Goal: Entertainment & Leisure: Consume media (video, audio)

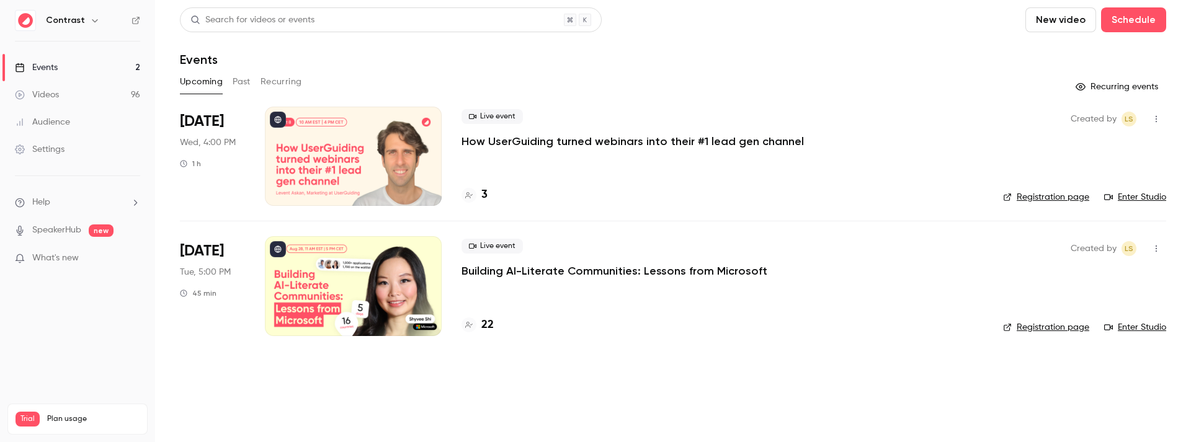
click at [681, 53] on div "Events" at bounding box center [673, 59] width 986 height 15
click at [698, 51] on header "Search for videos or events New video Schedule Events" at bounding box center [673, 37] width 986 height 60
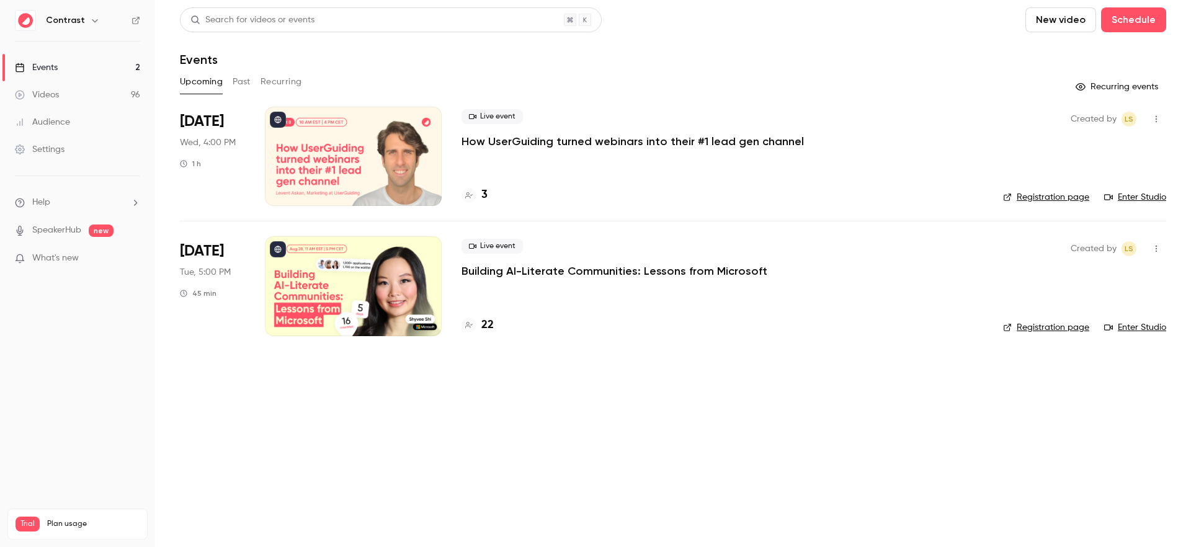
click at [245, 83] on button "Past" at bounding box center [242, 82] width 18 height 20
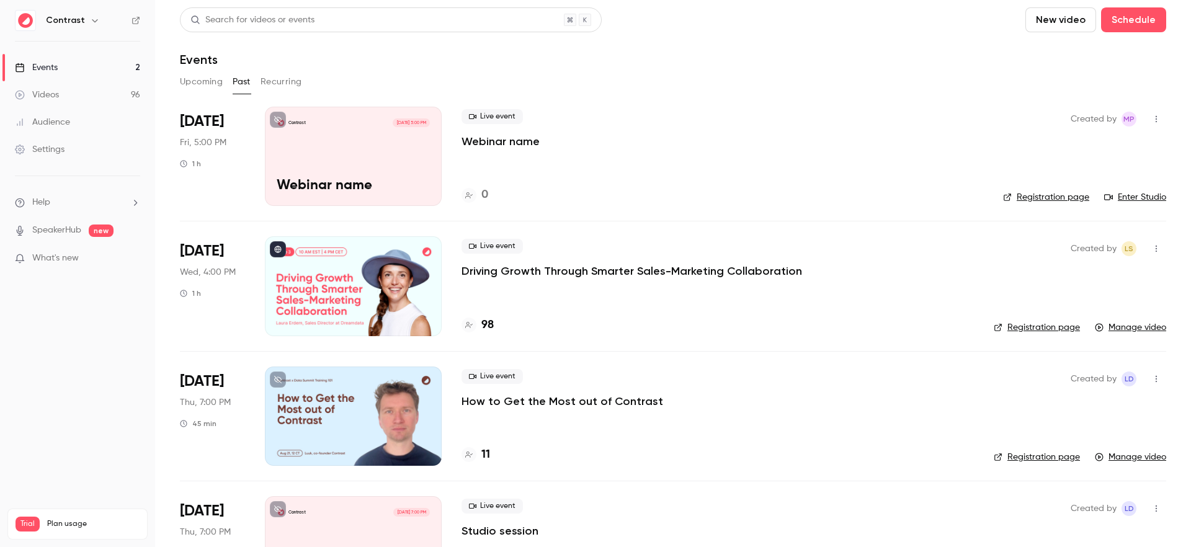
click at [135, 88] on link "Videos 96" at bounding box center [77, 94] width 155 height 27
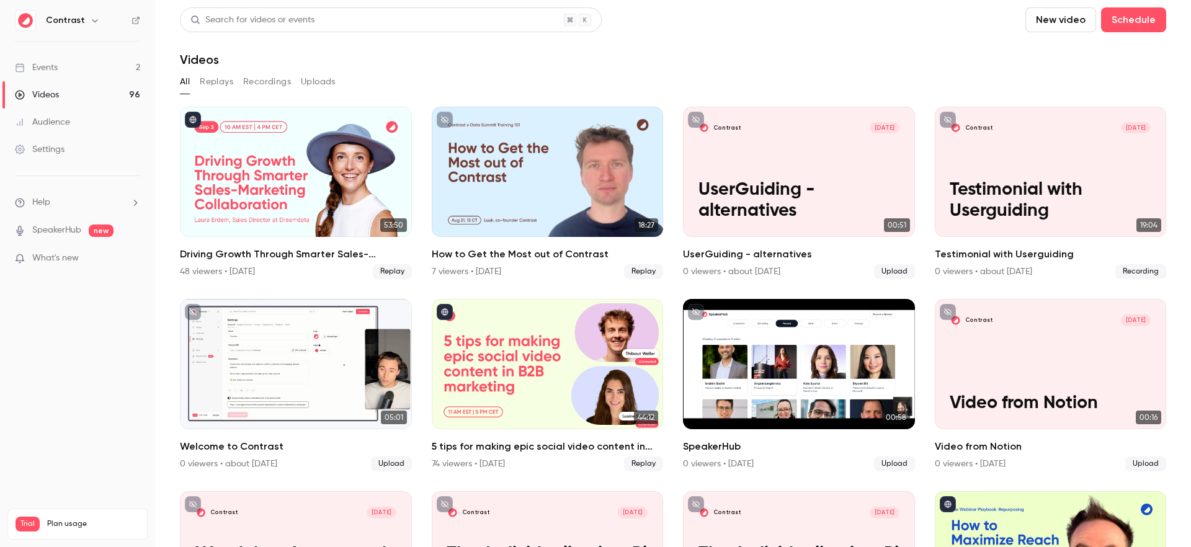
click at [221, 85] on button "Replays" at bounding box center [216, 82] width 33 height 20
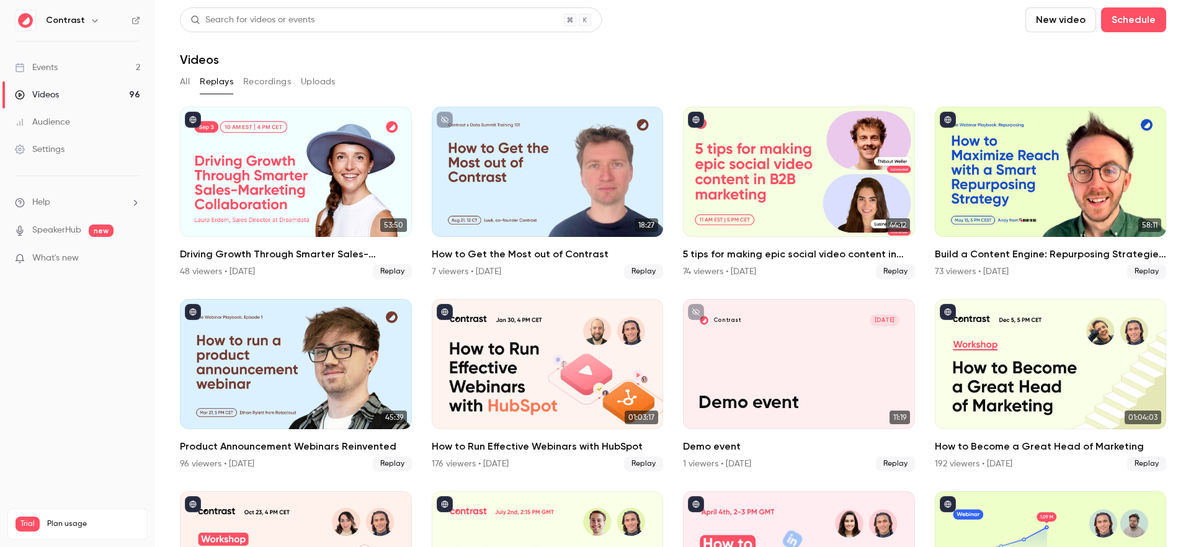
click at [186, 81] on button "All" at bounding box center [185, 82] width 10 height 20
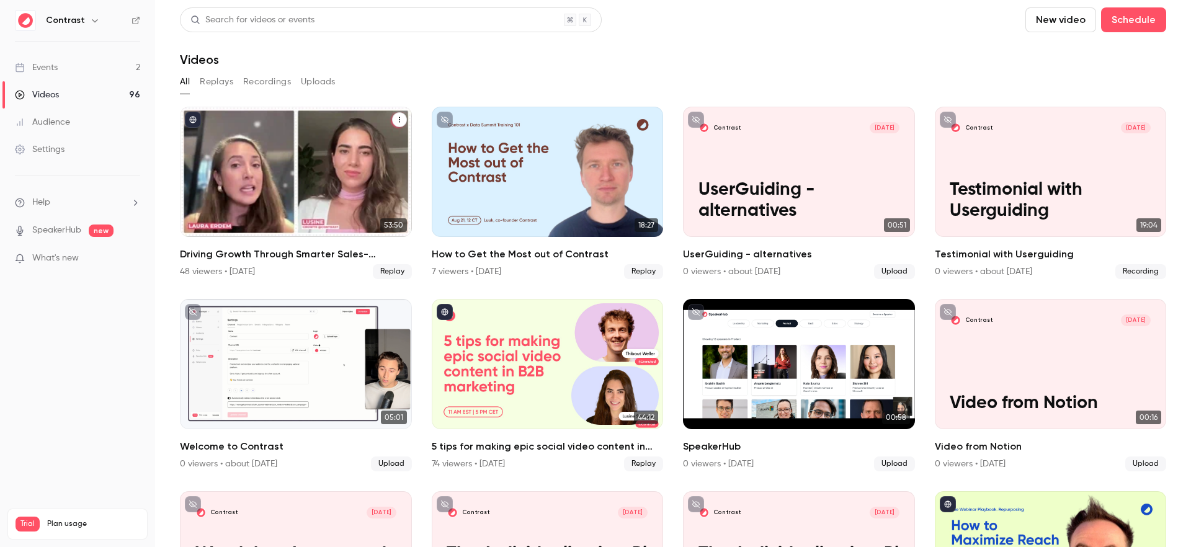
click at [335, 192] on div "Driving Growth Through Smarter Sales-Marketing Collaboration" at bounding box center [296, 172] width 232 height 130
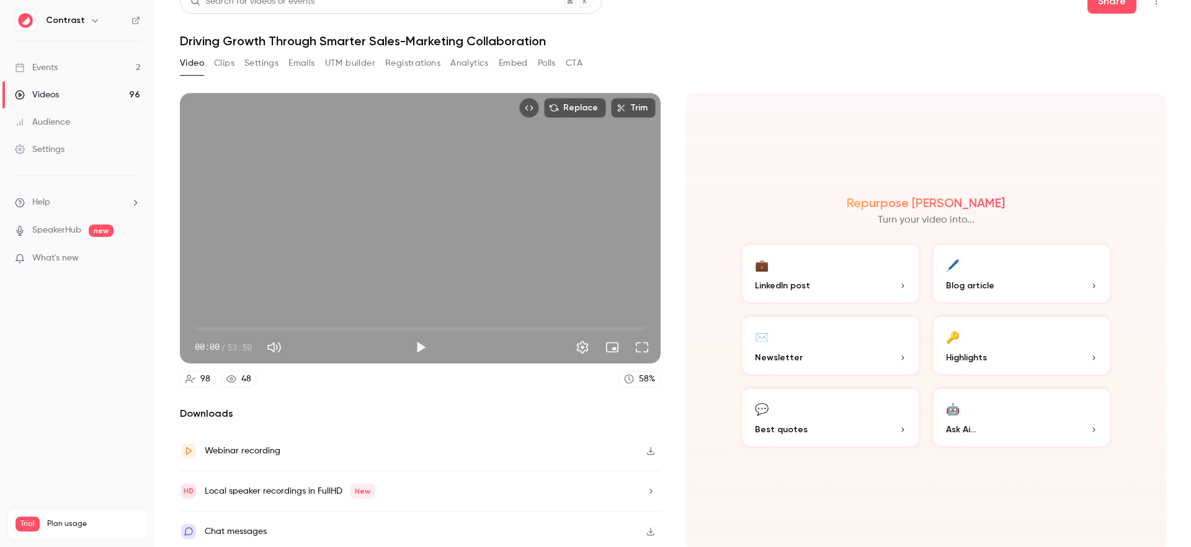
scroll to position [20, 0]
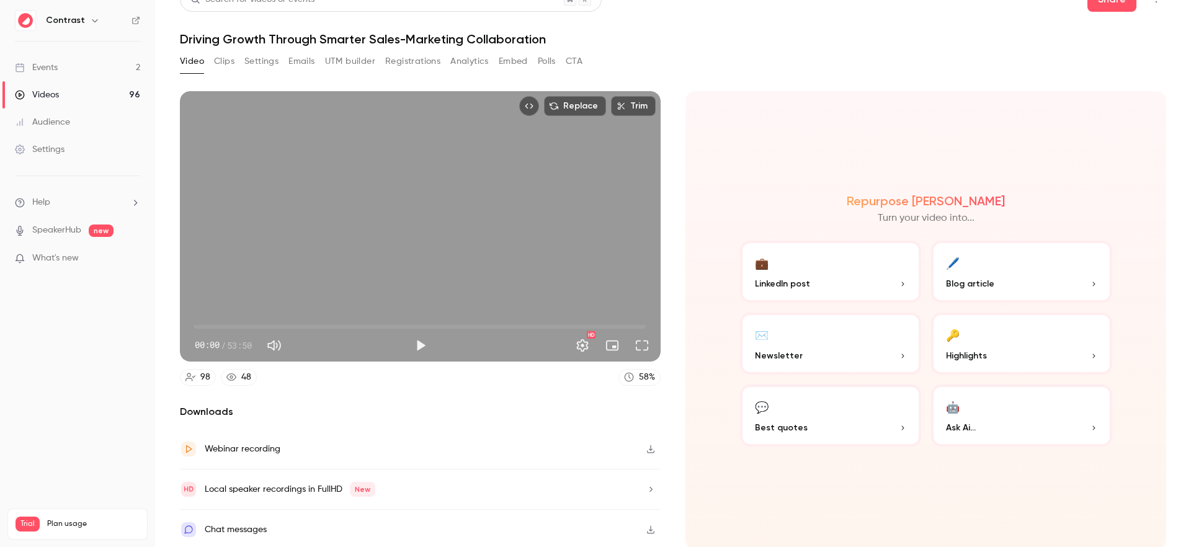
click at [327, 484] on div "Local speaker recordings in FullHD New" at bounding box center [290, 489] width 171 height 15
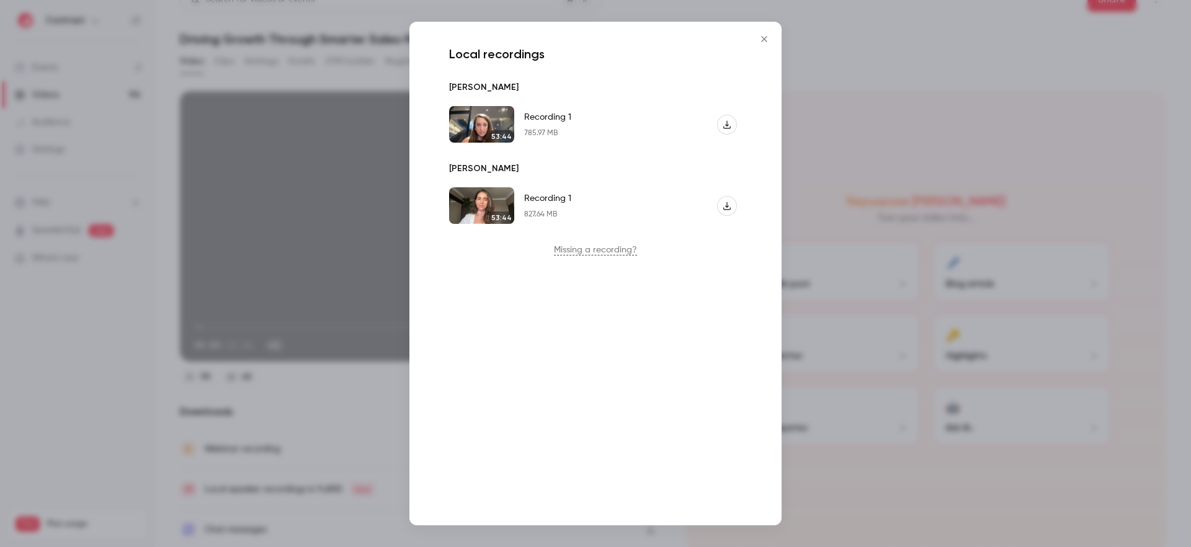
drag, startPoint x: 767, startPoint y: 43, endPoint x: 687, endPoint y: 51, distance: 80.5
click at [767, 43] on icon "Close" at bounding box center [764, 39] width 15 height 10
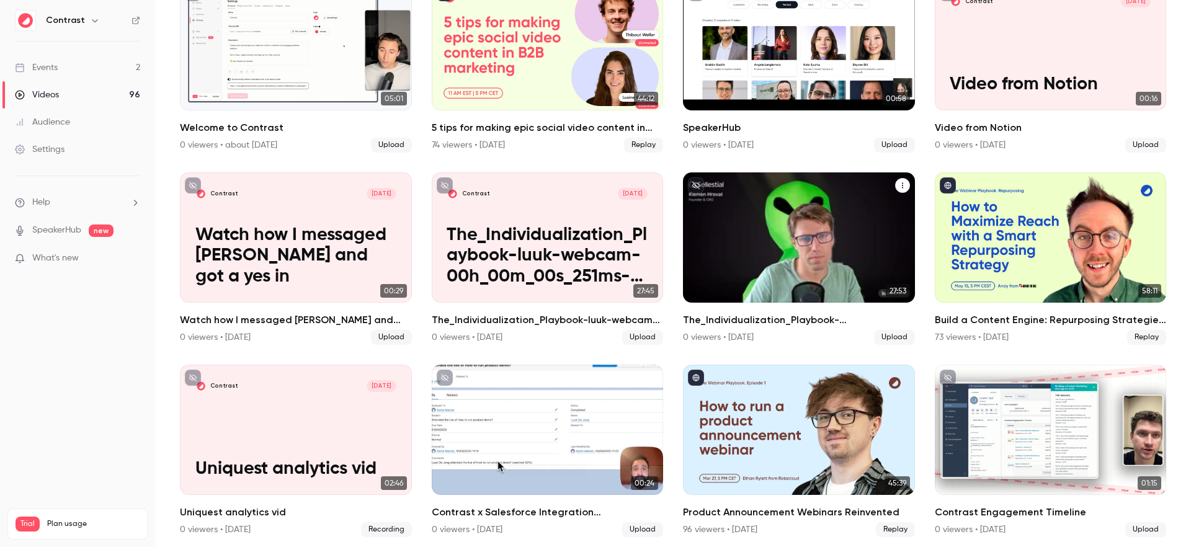
scroll to position [505, 0]
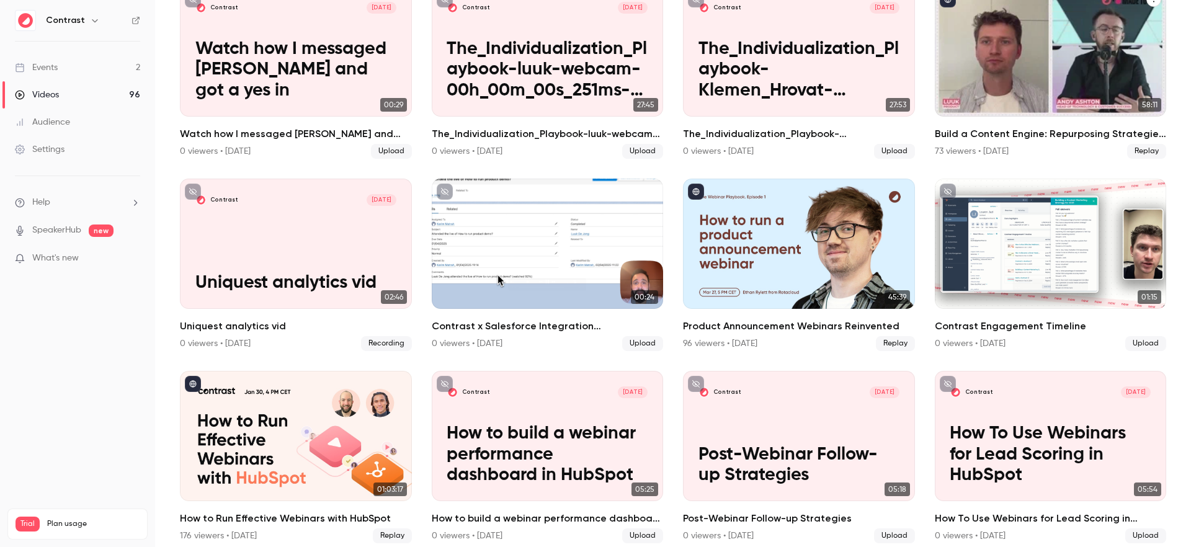
click at [979, 136] on h2 "Build a Content Engine: Repurposing Strategies for SaaS Teams" at bounding box center [1050, 133] width 232 height 15
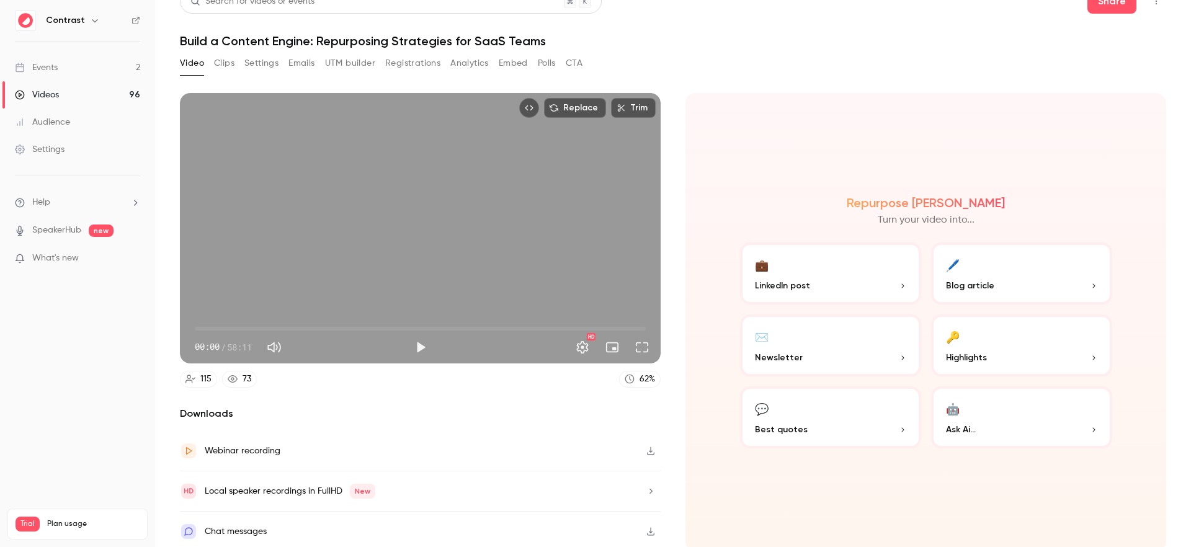
scroll to position [20, 0]
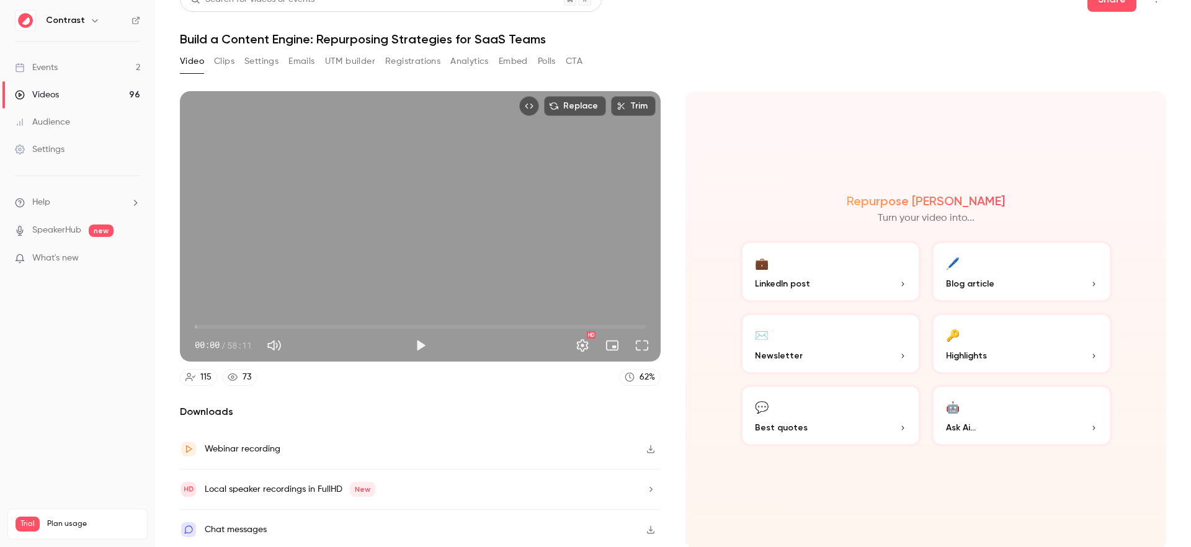
click at [332, 474] on div "Local speaker recordings in FullHD New" at bounding box center [420, 489] width 481 height 40
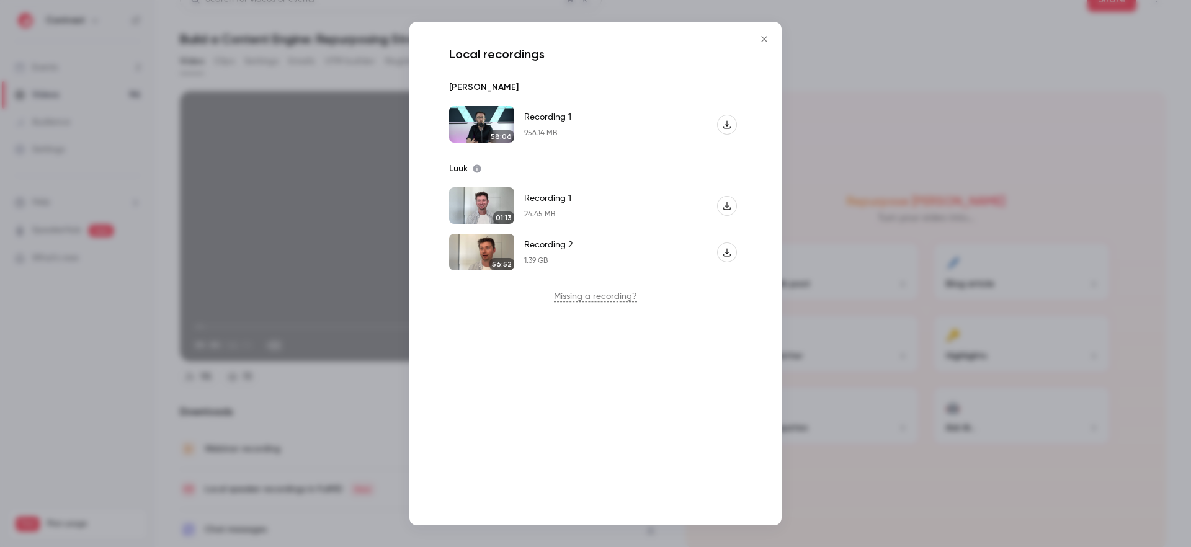
click at [514, 375] on div "Local recordings Andy Ashton 58:06 Recording 1 956.14 MB Luuk 01:13 Recording 1…" at bounding box center [595, 274] width 372 height 504
click at [512, 386] on div "Local recordings Andy Ashton 58:06 Recording 1 956.14 MB Luuk 01:13 Recording 1…" at bounding box center [595, 274] width 372 height 504
click at [499, 392] on div "Local recordings Andy Ashton 58:06 Recording 1 956.14 MB Luuk 01:13 Recording 1…" at bounding box center [595, 274] width 372 height 504
